Goal: Task Accomplishment & Management: Complete application form

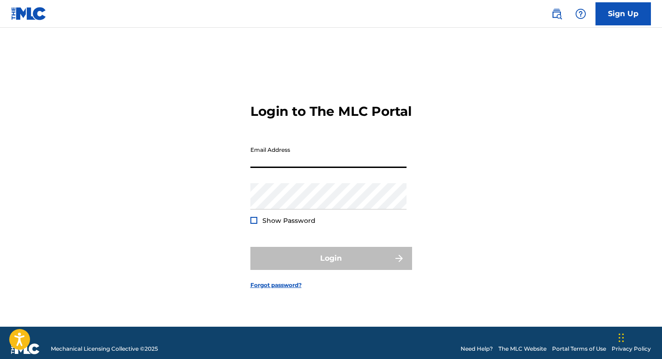
click at [270, 162] on input "Email Address" at bounding box center [328, 155] width 156 height 26
type input "[PERSON_NAME][EMAIL_ADDRESS][DOMAIN_NAME]"
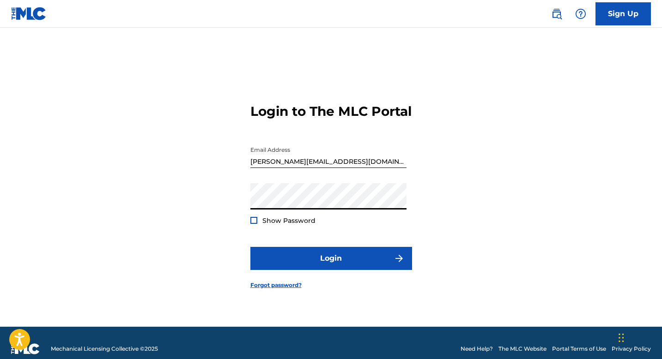
click at [255, 224] on div at bounding box center [253, 220] width 7 height 7
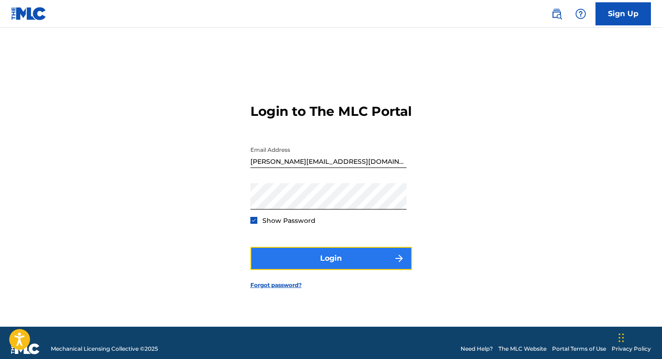
click at [334, 267] on button "Login" at bounding box center [331, 258] width 162 height 23
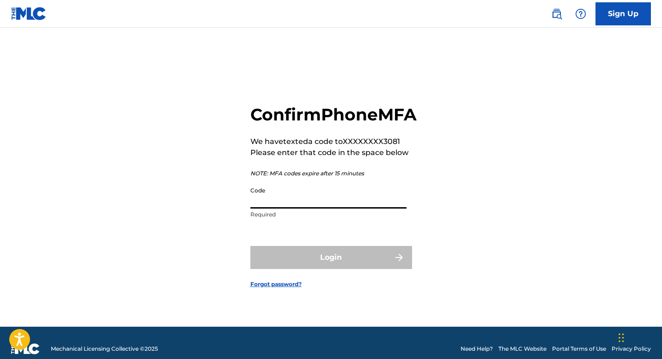
click at [281, 209] on input "Code" at bounding box center [328, 195] width 156 height 26
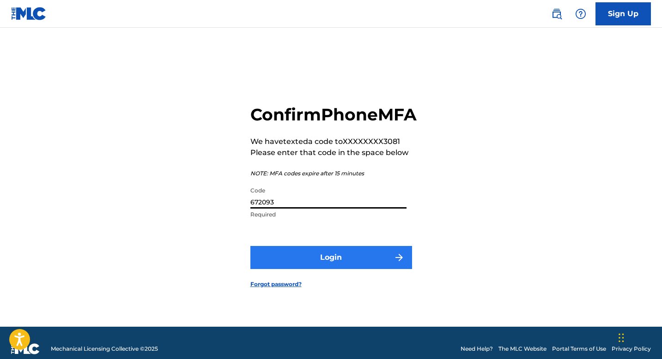
type input "672093"
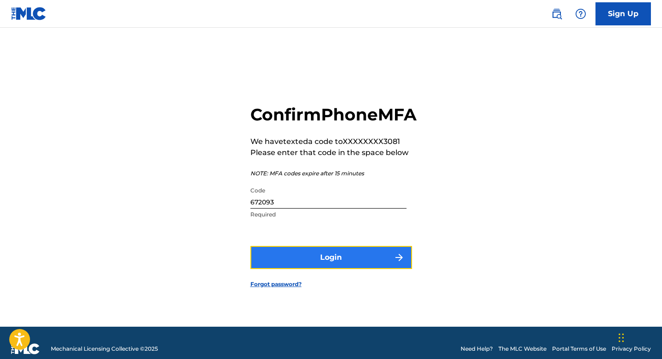
click at [329, 269] on button "Login" at bounding box center [331, 257] width 162 height 23
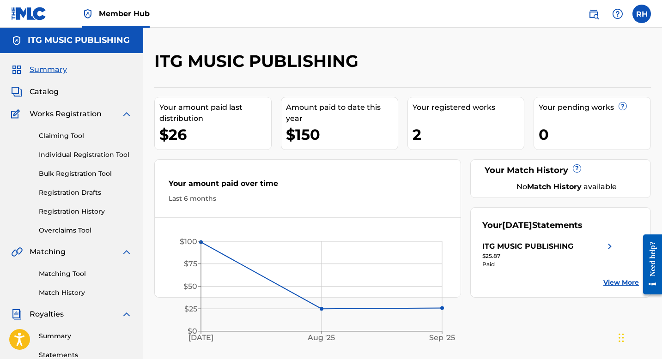
click at [126, 114] on img at bounding box center [126, 114] width 11 height 11
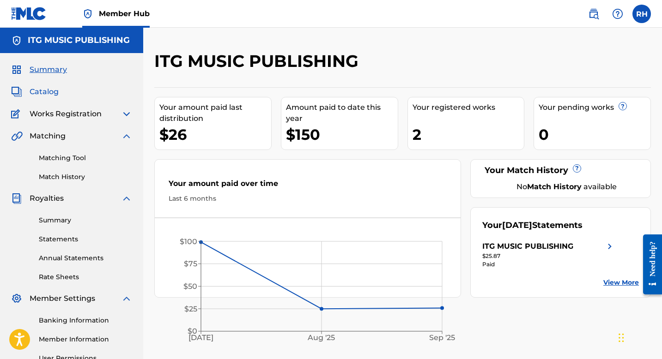
click at [52, 91] on span "Catalog" at bounding box center [44, 91] width 29 height 11
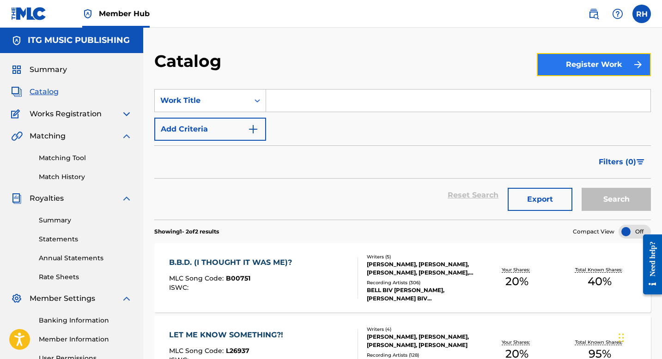
click at [580, 62] on button "Register Work" at bounding box center [594, 64] width 114 height 23
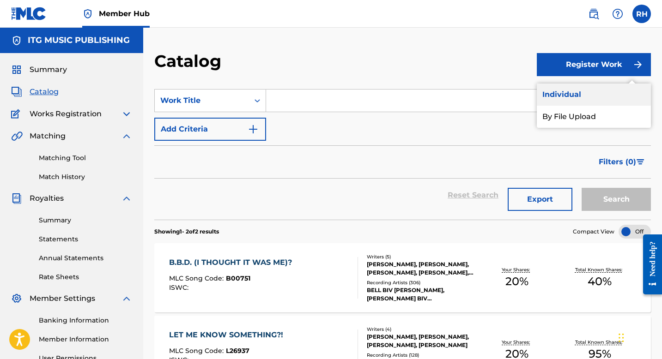
click at [563, 93] on link "Individual" at bounding box center [594, 95] width 114 height 22
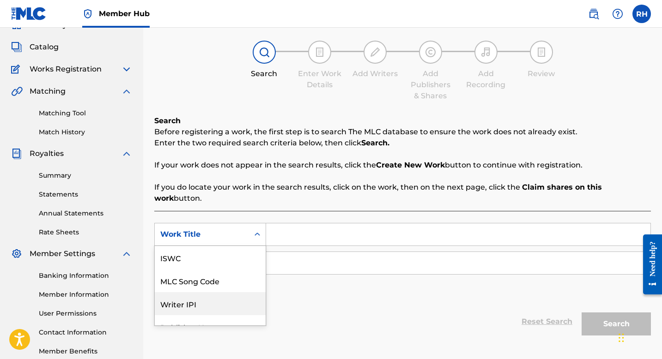
click at [257, 246] on div "Writer IPI, 3 of 7. 7 results available. Use Up and Down to choose options, pre…" at bounding box center [210, 234] width 112 height 23
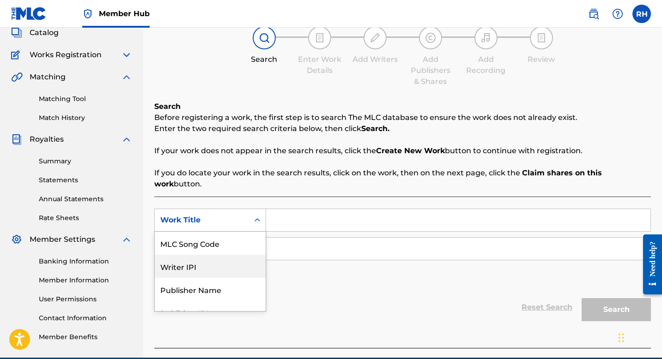
scroll to position [60, 0]
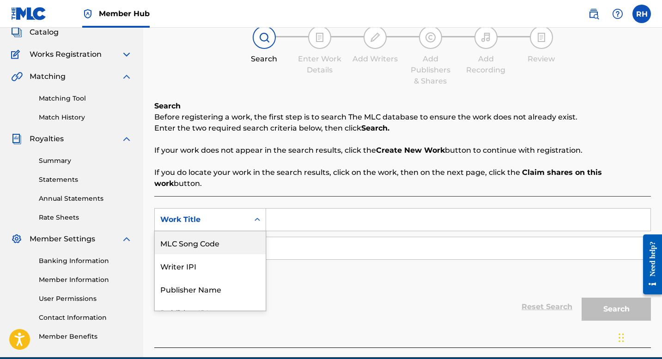
click at [259, 218] on icon "Search Form" at bounding box center [257, 219] width 6 height 3
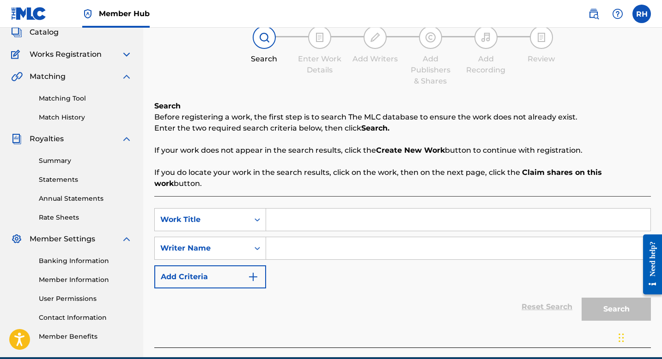
click at [305, 212] on input "Search Form" at bounding box center [458, 220] width 384 height 22
type input "Baja [PERSON_NAME]"
click at [293, 240] on input "Search Form" at bounding box center [458, 248] width 384 height 22
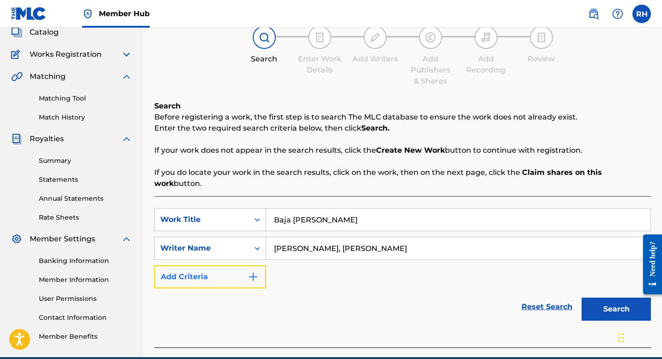
click at [254, 272] on img "Search Form" at bounding box center [253, 277] width 11 height 11
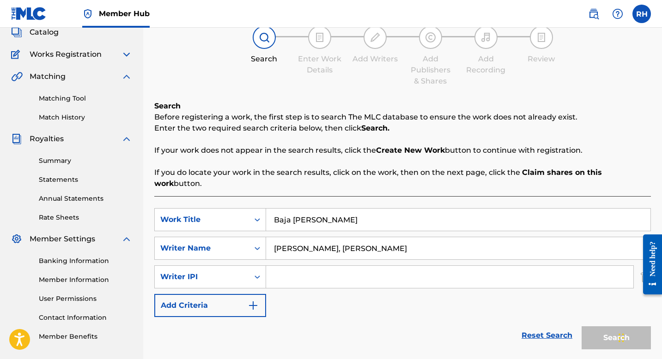
click at [401, 237] on input "[PERSON_NAME], [PERSON_NAME]" at bounding box center [458, 248] width 384 height 22
type input "[PERSON_NAME]"
click at [284, 266] on input "Search Form" at bounding box center [449, 277] width 367 height 22
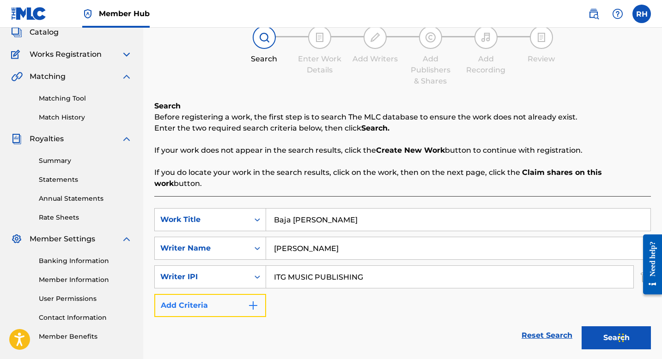
click at [257, 300] on img "Search Form" at bounding box center [253, 305] width 11 height 11
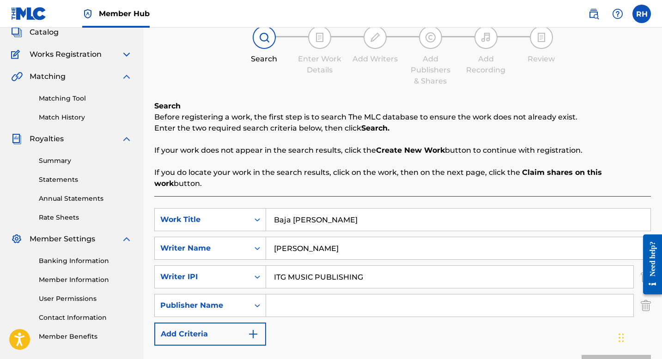
click at [378, 266] on input "ITG MUSIC PUBLISHING" at bounding box center [449, 277] width 367 height 22
type input "I"
click at [282, 295] on input "Search Form" at bounding box center [449, 306] width 367 height 22
click at [283, 295] on input "Search Form" at bounding box center [449, 306] width 367 height 22
click at [286, 295] on input "Search Form" at bounding box center [449, 306] width 367 height 22
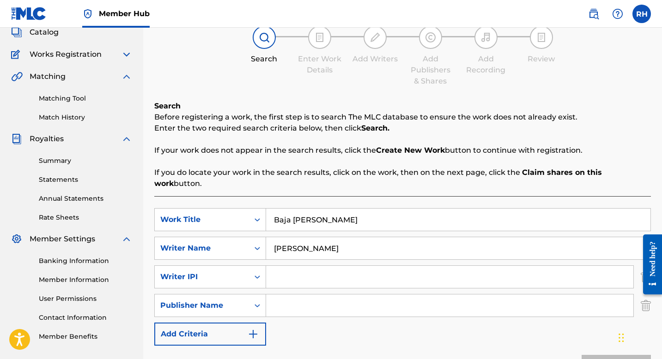
click at [290, 269] on input "Search Form" at bounding box center [449, 277] width 367 height 22
click at [274, 295] on input "Search Form" at bounding box center [449, 306] width 367 height 22
type input "ITG MUSIC PUBLISHING"
click at [279, 269] on input "Search Form" at bounding box center [449, 277] width 367 height 22
click at [278, 266] on input "Search Form" at bounding box center [449, 277] width 367 height 22
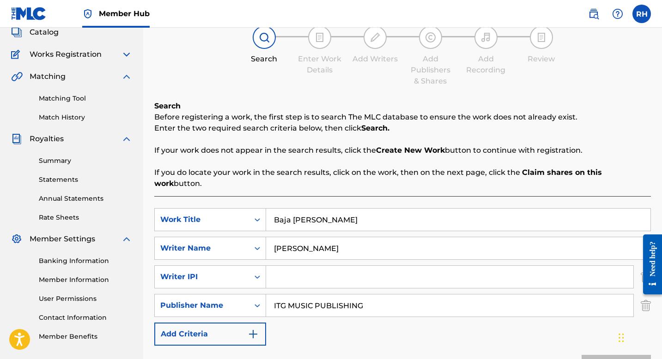
paste input "#221928677"
drag, startPoint x: 665, startPoint y: 205, endPoint x: 665, endPoint y: 228, distance: 23.1
click at [661, 228] on html "Accessibility Screen-Reader Guide, Feedback, and Issue Reporting | New window C…" at bounding box center [331, 119] width 662 height 359
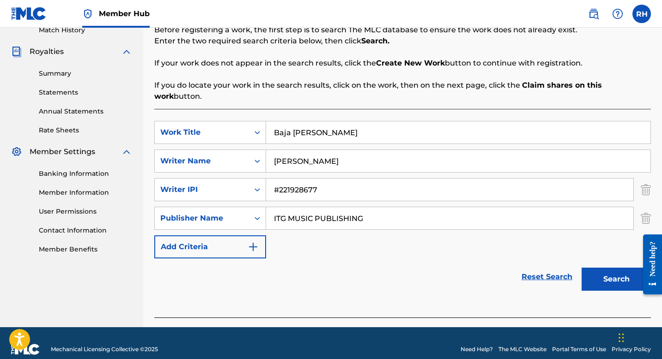
scroll to position [148, 0]
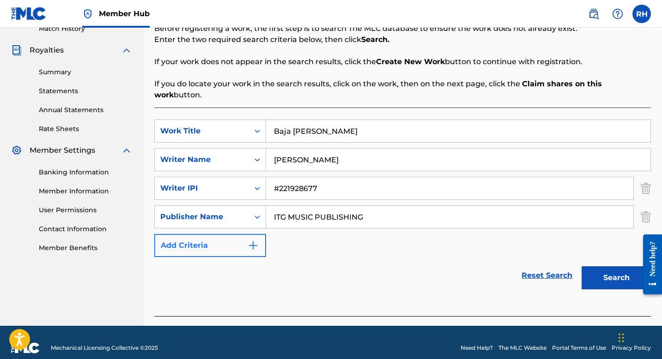
type input "#221928677"
click at [254, 240] on img "Search Form" at bounding box center [253, 245] width 11 height 11
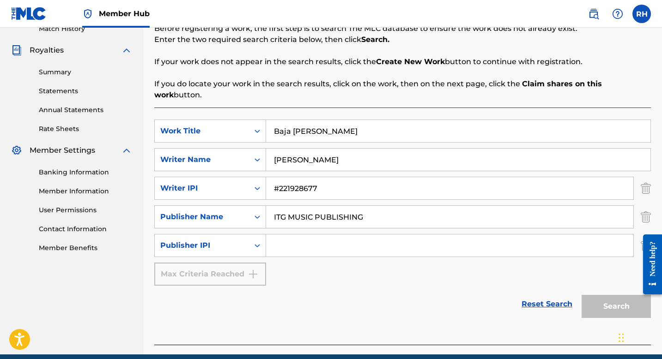
click at [289, 235] on input "Search Form" at bounding box center [449, 246] width 367 height 22
paste input "345275067"
drag, startPoint x: 665, startPoint y: 107, endPoint x: 664, endPoint y: 93, distance: 13.9
click at [661, 93] on html "Accessibility Screen-Reader Guide, Feedback, and Issue Reporting | New window C…" at bounding box center [331, 31] width 662 height 359
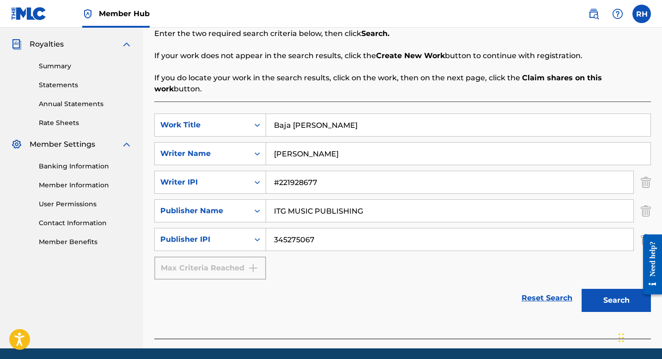
scroll to position [177, 0]
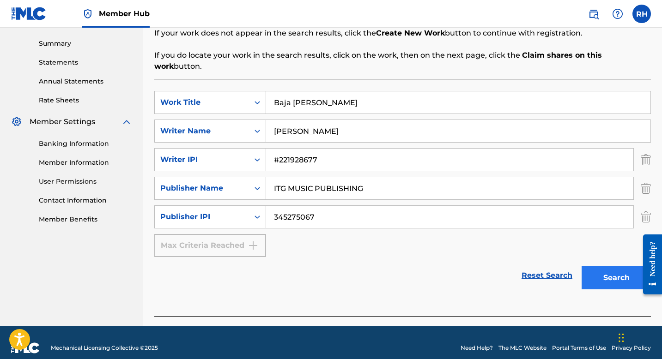
type input "345275067"
click at [617, 266] on button "Search" at bounding box center [615, 277] width 69 height 23
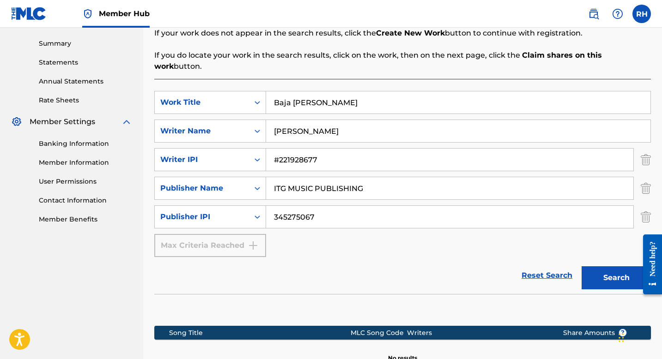
drag, startPoint x: 665, startPoint y: 107, endPoint x: 665, endPoint y: 77, distance: 30.5
click at [661, 77] on html "Accessibility Screen-Reader Guide, Feedback, and Issue Reporting | New window C…" at bounding box center [331, 2] width 662 height 359
drag, startPoint x: 665, startPoint y: 107, endPoint x: 665, endPoint y: 69, distance: 37.9
click at [661, 69] on html "Accessibility Screen-Reader Guide, Feedback, and Issue Reporting | New window C…" at bounding box center [331, 2] width 662 height 359
drag, startPoint x: 665, startPoint y: 103, endPoint x: 665, endPoint y: 72, distance: 31.9
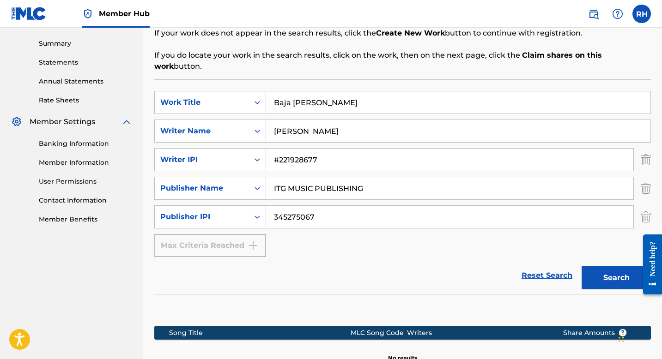
click at [661, 72] on html "Accessibility Screen-Reader Guide, Feedback, and Issue Reporting | New window C…" at bounding box center [331, 2] width 662 height 359
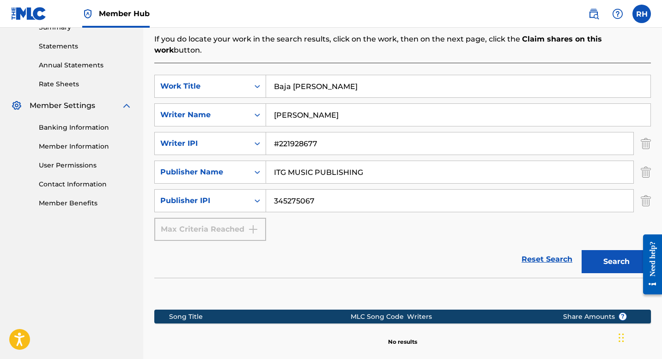
scroll to position [203, 0]
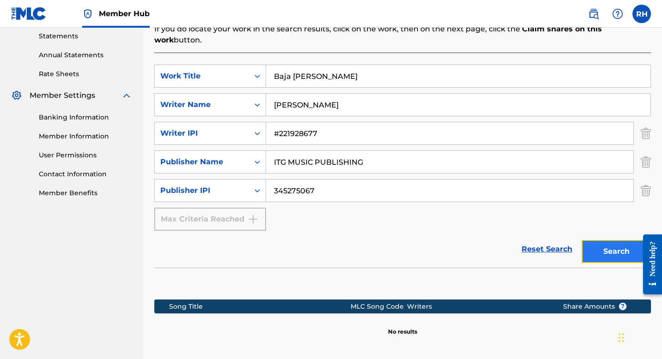
click at [610, 241] on button "Search" at bounding box center [615, 251] width 69 height 23
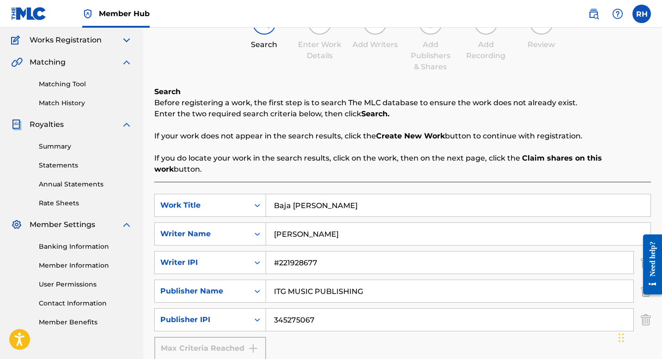
scroll to position [55, 0]
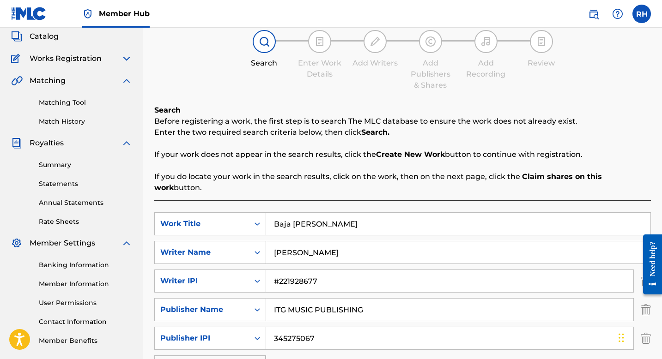
drag, startPoint x: 665, startPoint y: 65, endPoint x: 665, endPoint y: 57, distance: 7.4
click at [661, 57] on html "Accessibility Screen-Reader Guide, Feedback, and Issue Reporting | New window C…" at bounding box center [331, 124] width 662 height 359
drag, startPoint x: 665, startPoint y: 57, endPoint x: 665, endPoint y: 90, distance: 32.8
click at [661, 90] on html "Accessibility Screen-Reader Guide, Feedback, and Issue Reporting | New window C…" at bounding box center [331, 124] width 662 height 359
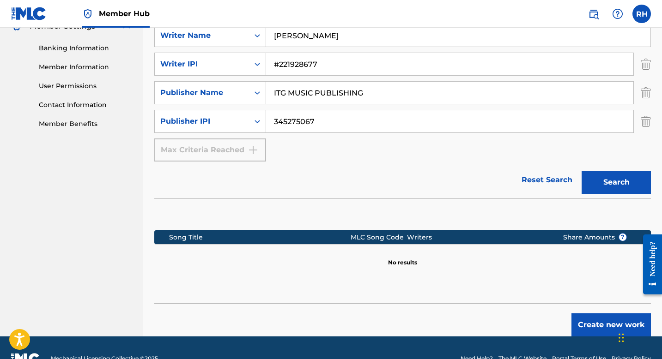
scroll to position [283, 0]
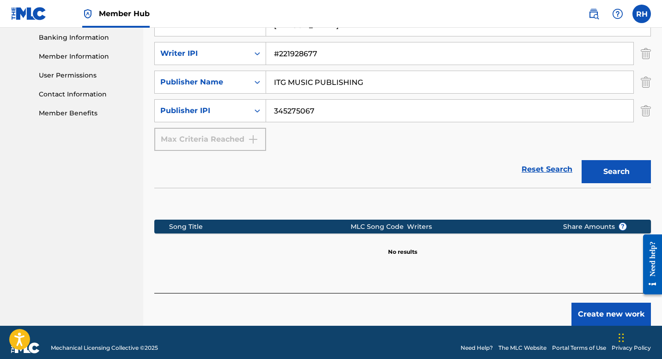
click at [196, 222] on div "Song Title" at bounding box center [259, 227] width 181 height 10
click at [621, 303] on button "Create new work" at bounding box center [610, 314] width 79 height 23
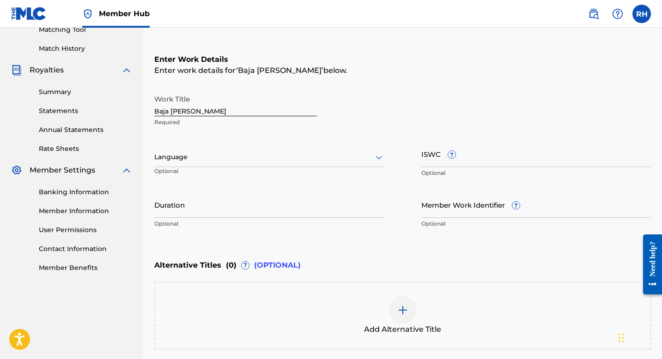
scroll to position [125, 0]
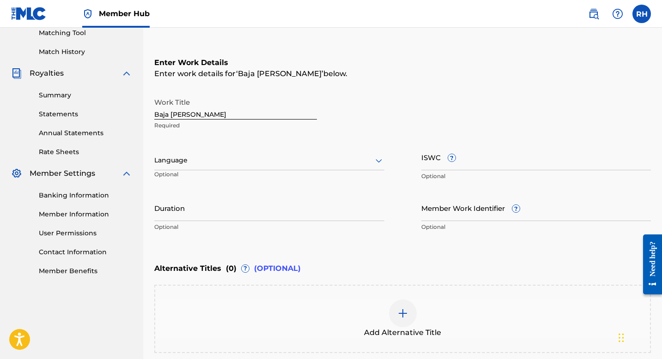
click at [379, 159] on icon at bounding box center [378, 160] width 11 height 11
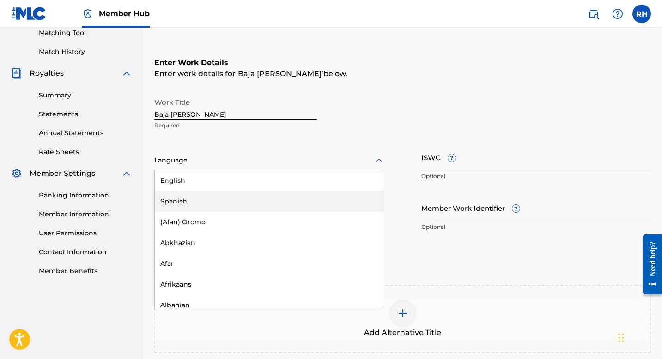
click at [302, 199] on div "Spanish" at bounding box center [269, 201] width 229 height 21
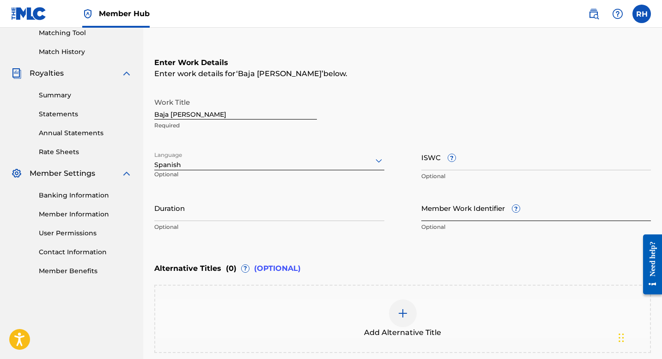
click at [429, 212] on input "Member Work Identifier ?" at bounding box center [536, 208] width 230 height 26
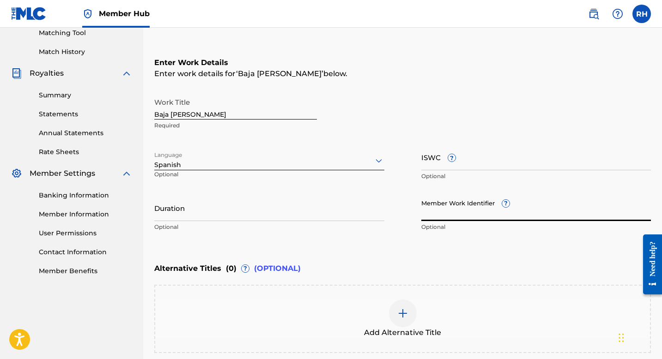
paste input "1673058"
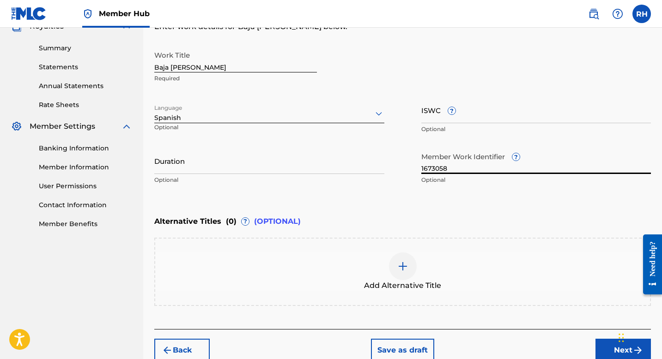
scroll to position [219, 0]
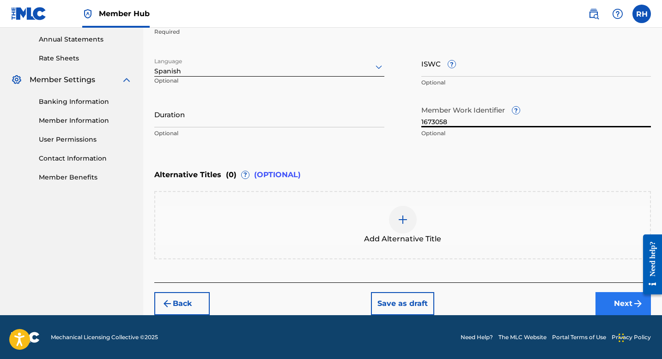
type input "1673058"
click at [626, 304] on button "Next" at bounding box center [622, 303] width 55 height 23
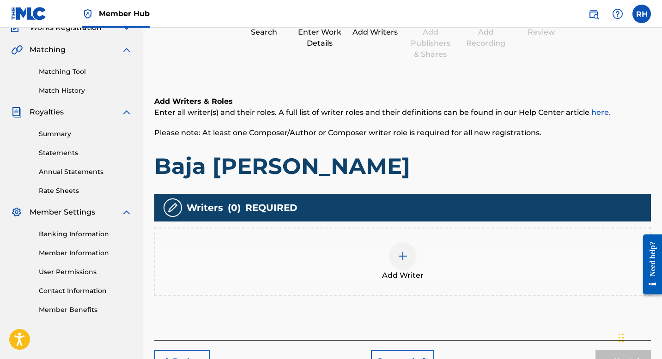
scroll to position [144, 0]
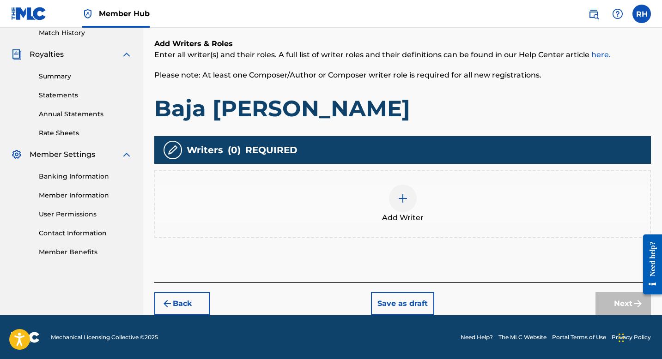
click at [405, 195] on img at bounding box center [402, 198] width 11 height 11
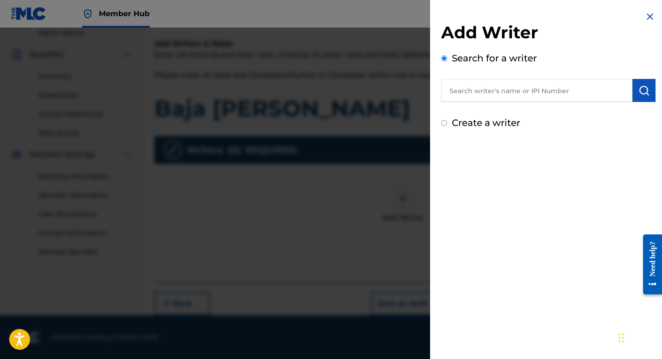
click at [456, 91] on input "text" at bounding box center [536, 90] width 191 height 23
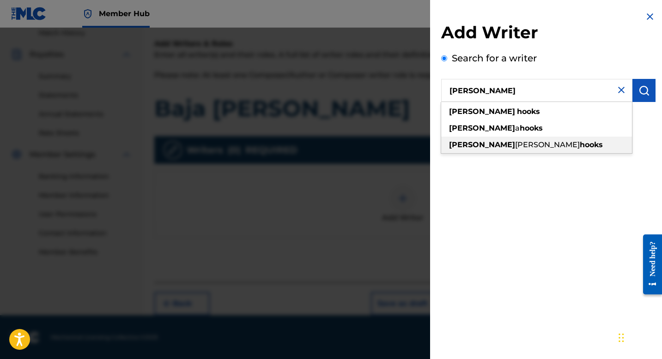
click at [515, 145] on span "[PERSON_NAME]" at bounding box center [547, 144] width 65 height 9
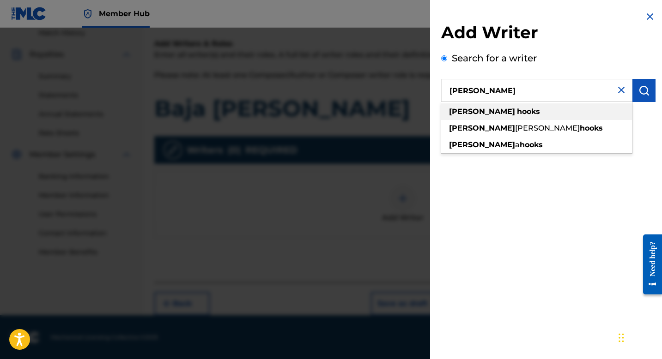
type input "[PERSON_NAME]"
click at [469, 113] on strong "[PERSON_NAME]" at bounding box center [482, 111] width 66 height 9
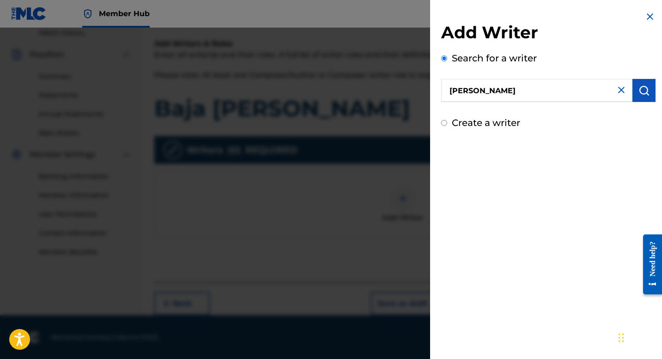
click at [442, 122] on input "Create a writer" at bounding box center [444, 123] width 6 height 6
radio input "false"
radio input "true"
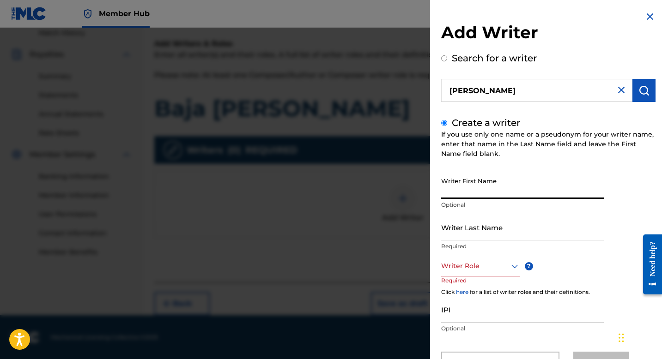
click at [447, 187] on input "Writer First Name" at bounding box center [522, 186] width 163 height 26
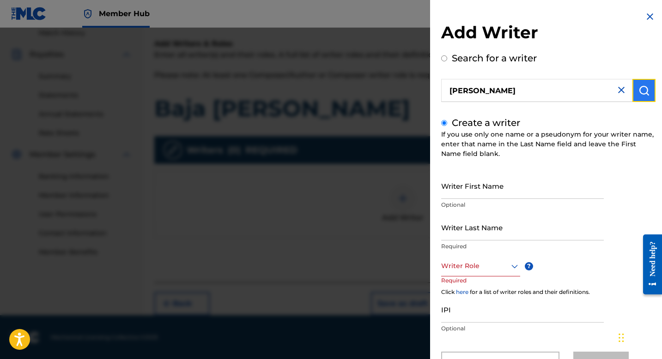
click at [641, 86] on img "submit" at bounding box center [643, 90] width 11 height 11
radio input "true"
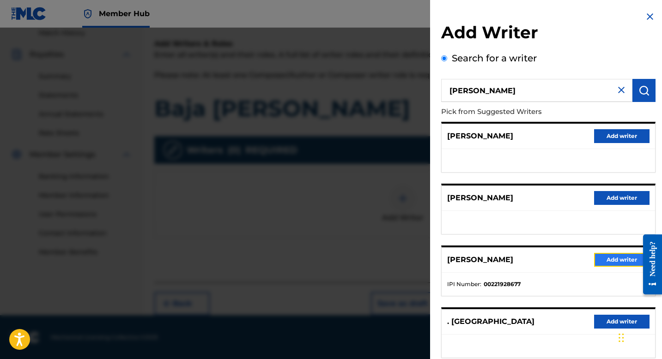
click at [607, 259] on button "Add writer" at bounding box center [621, 260] width 55 height 14
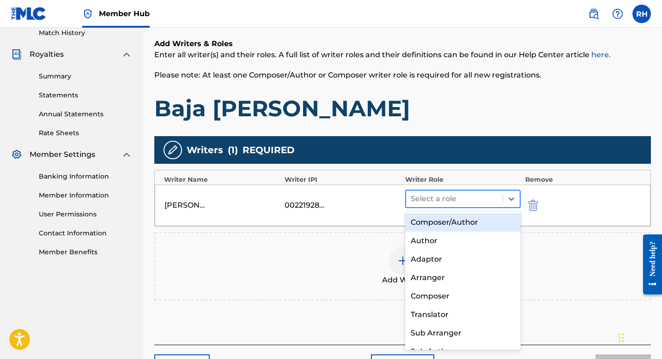
click at [420, 197] on div at bounding box center [454, 199] width 87 height 13
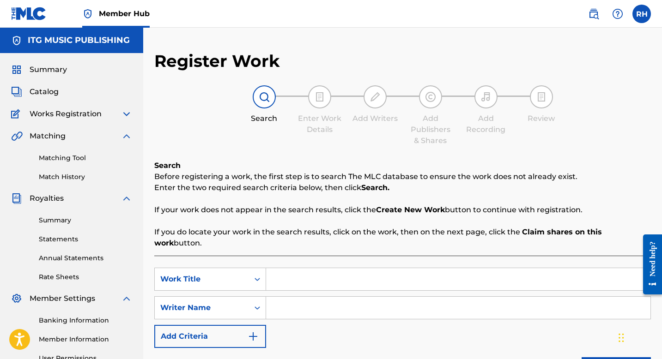
scroll to position [97, 0]
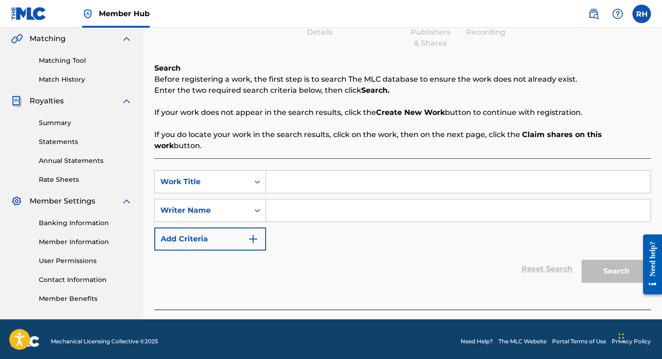
drag, startPoint x: 661, startPoint y: 88, endPoint x: 647, endPoint y: 103, distance: 20.9
click at [652, 103] on div "Register Work Search Enter Work Details Add Writers Add Publishers & Shares Add…" at bounding box center [402, 136] width 519 height 366
click at [450, 18] on nav "Member Hub RH [PERSON_NAME] HOOKS [EMAIL_ADDRESS][DOMAIN_NAME] Notification Pre…" at bounding box center [331, 14] width 662 height 28
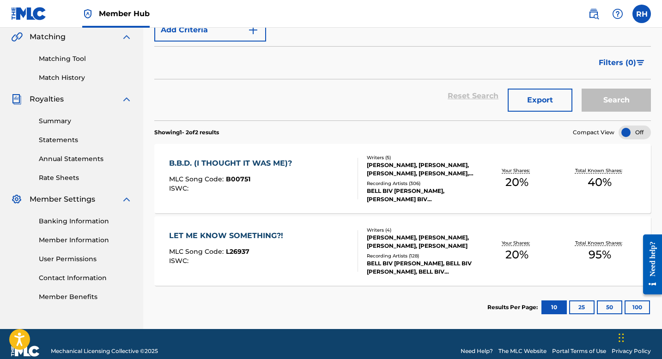
scroll to position [99, 0]
click at [639, 12] on label at bounding box center [641, 14] width 18 height 18
click at [641, 14] on input "[PERSON_NAME] HOOKS [EMAIL_ADDRESS][DOMAIN_NAME] Notification Preferences Profi…" at bounding box center [641, 14] width 0 height 0
click at [503, 19] on nav "Member Hub RH [PERSON_NAME] HOOKS [EMAIL_ADDRESS][DOMAIN_NAME] Notification Pre…" at bounding box center [331, 14] width 662 height 28
drag, startPoint x: 665, startPoint y: 110, endPoint x: 665, endPoint y: 24, distance: 86.4
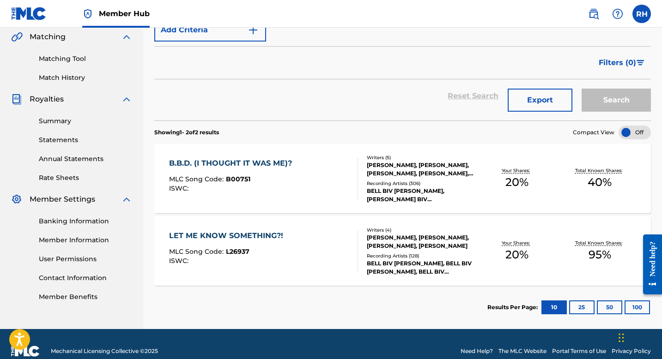
click at [661, 24] on html "Accessibility Screen-Reader Guide, Feedback, and Issue Reporting | New window C…" at bounding box center [331, 80] width 662 height 359
drag, startPoint x: 665, startPoint y: 85, endPoint x: 660, endPoint y: 36, distance: 48.2
click at [660, 36] on html "Accessibility Screen-Reader Guide, Feedback, and Issue Reporting | New window C…" at bounding box center [331, 80] width 662 height 359
click at [654, 70] on div "Catalog Register Work SearchWithCriteriaf401a2ac-87c0-4e37-863c-411e4e49f198 Wo…" at bounding box center [402, 141] width 519 height 378
